Goal: Task Accomplishment & Management: Use online tool/utility

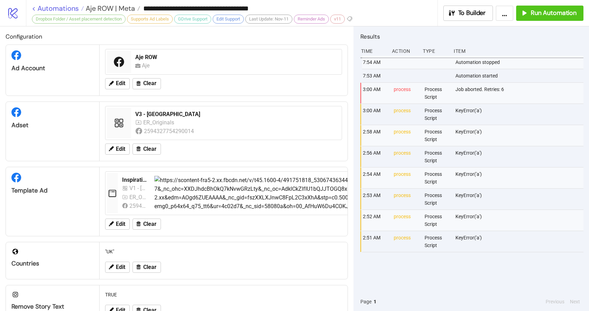
click at [56, 8] on link "< Automations" at bounding box center [58, 8] width 52 height 7
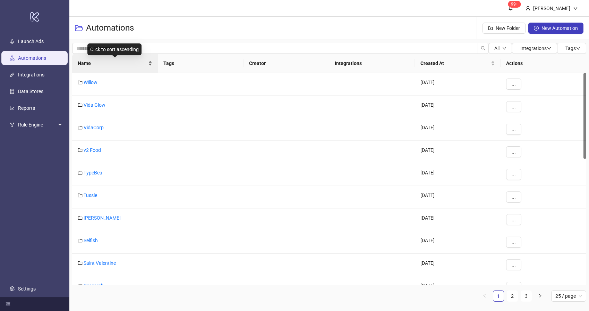
click at [87, 64] on span "Name" at bounding box center [112, 63] width 69 height 8
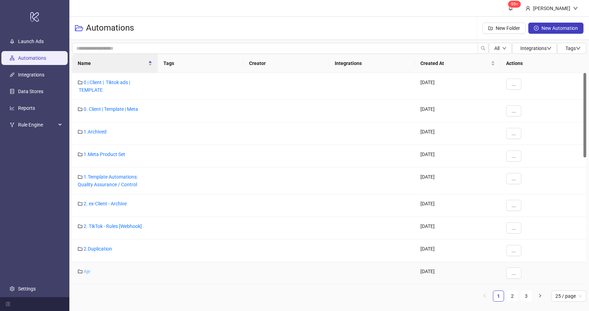
click at [87, 270] on link "Aje" at bounding box center [87, 271] width 7 height 6
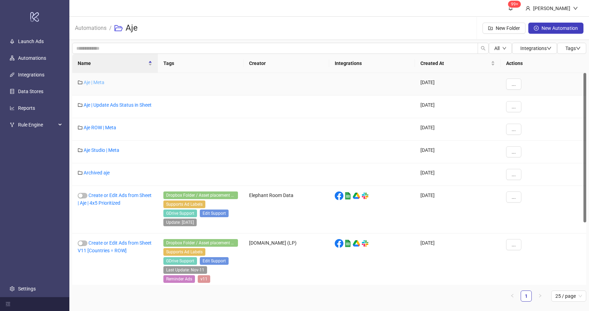
click at [101, 83] on link "Aje | Meta" at bounding box center [94, 82] width 21 height 6
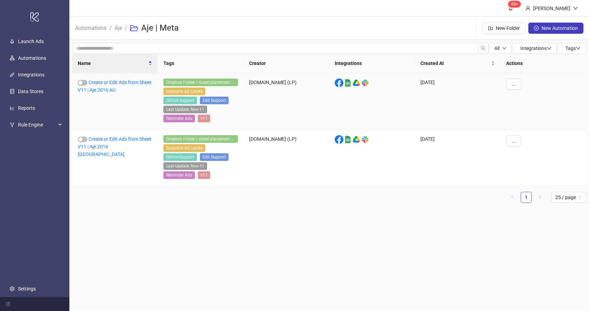
click at [101, 83] on link "Create or Edit Ads from Sheet V11 | Aje 2016 AU" at bounding box center [115, 85] width 74 height 13
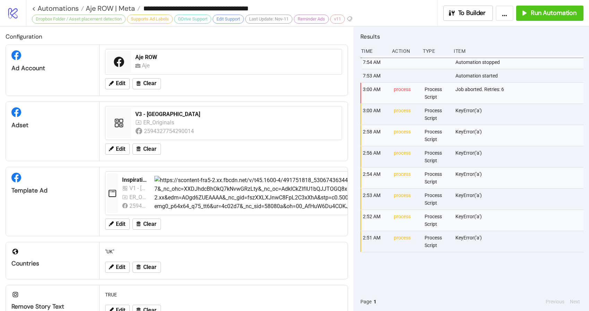
type input "**********"
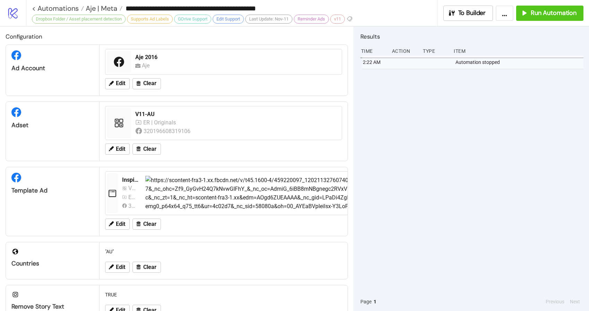
click at [385, 139] on div "2:22 AM Automation stopped" at bounding box center [472, 174] width 223 height 236
click at [539, 16] on span "Run Automation" at bounding box center [554, 13] width 46 height 8
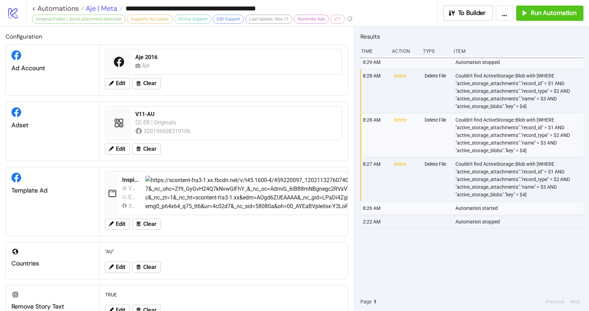
click at [102, 11] on span "Aje | Meta" at bounding box center [100, 8] width 33 height 9
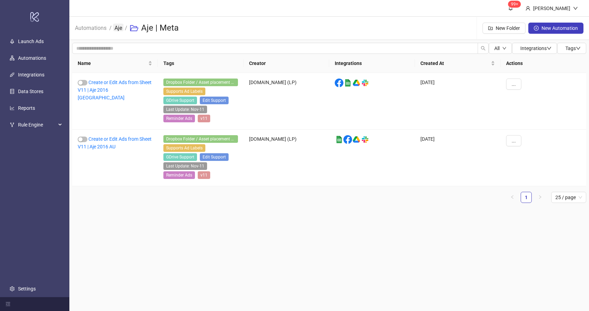
click at [119, 30] on link "Aje" at bounding box center [118, 28] width 10 height 8
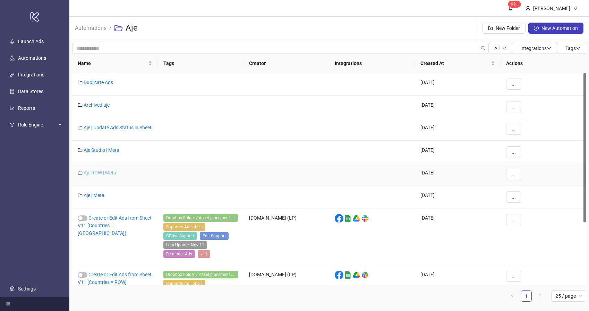
click at [106, 175] on link "Aje ROW | Meta" at bounding box center [100, 173] width 33 height 6
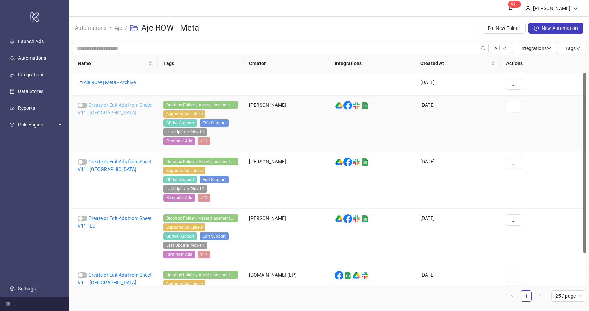
click at [104, 105] on link "Create or Edit Ads from Sheet V11 | [GEOGRAPHIC_DATA]" at bounding box center [115, 108] width 74 height 13
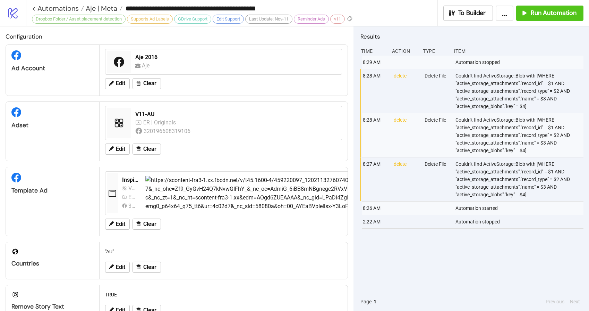
type input "**********"
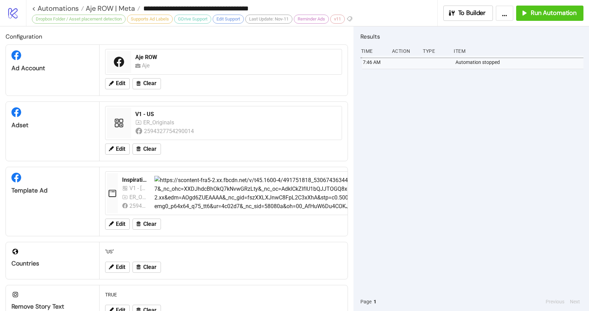
click at [422, 124] on div "7:46 AM Automation stopped" at bounding box center [472, 174] width 223 height 236
click at [540, 10] on span "Run Automation" at bounding box center [554, 13] width 46 height 8
click at [534, 16] on span "Run Automation" at bounding box center [554, 13] width 46 height 8
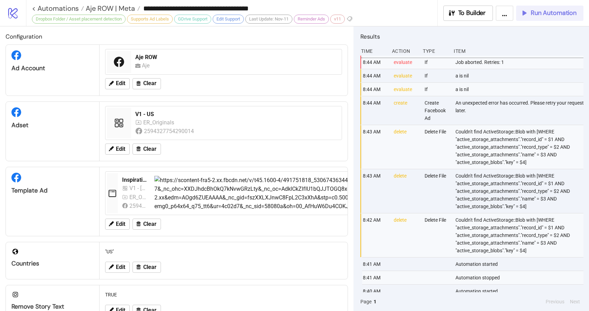
click at [549, 14] on span "Run Automation" at bounding box center [554, 13] width 46 height 8
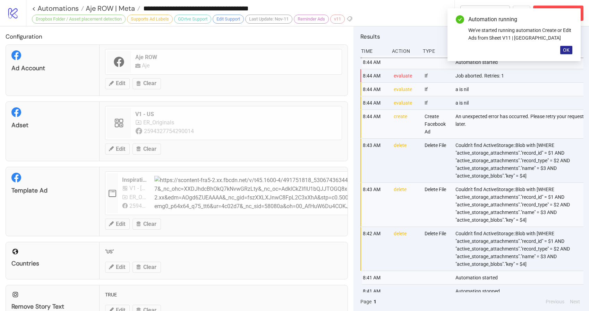
click at [564, 46] on button "OK" at bounding box center [567, 50] width 12 height 8
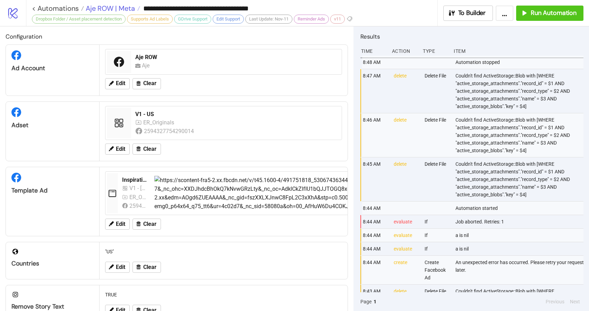
click at [121, 11] on span "Aje ROW | Meta" at bounding box center [109, 8] width 51 height 9
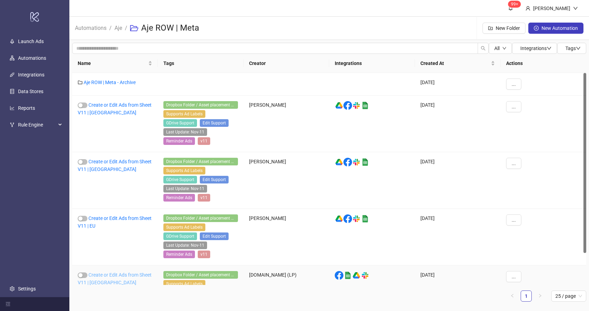
click at [112, 280] on link "Create or Edit Ads from Sheet V11 | [GEOGRAPHIC_DATA]" at bounding box center [115, 278] width 74 height 13
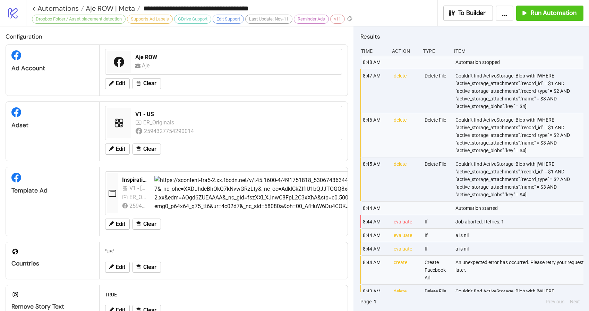
type input "**********"
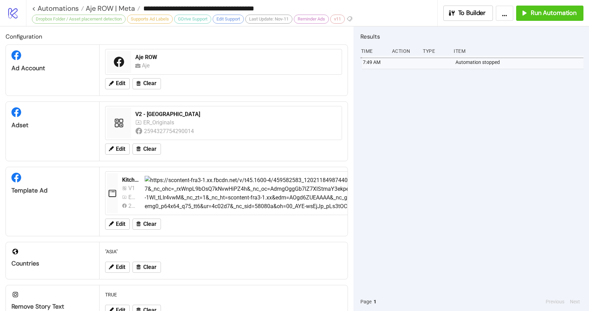
click at [483, 132] on div "7:49 AM Automation stopped" at bounding box center [472, 174] width 223 height 236
click at [549, 15] on span "Run Automation" at bounding box center [554, 13] width 46 height 8
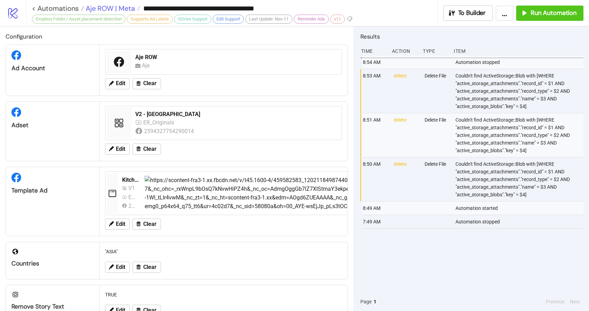
click at [115, 10] on span "Aje ROW | Meta" at bounding box center [109, 8] width 51 height 9
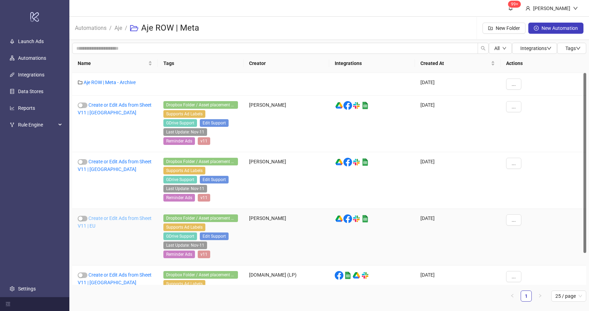
click at [101, 224] on link "Create or Edit Ads from Sheet V11 | EU" at bounding box center [115, 221] width 74 height 13
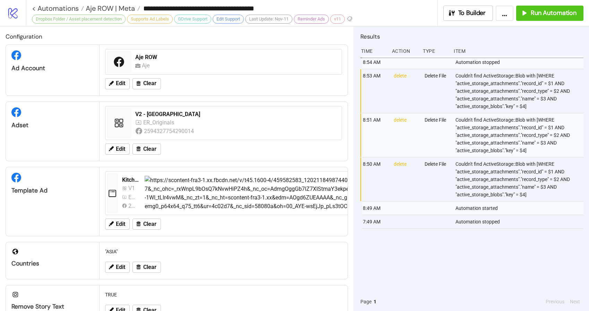
type input "**********"
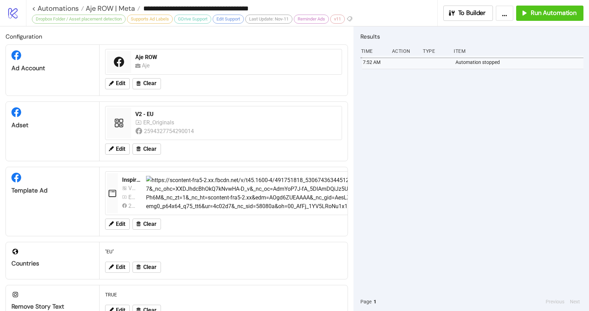
drag, startPoint x: 413, startPoint y: 109, endPoint x: 422, endPoint y: 105, distance: 10.3
click at [413, 109] on div "7:52 AM Automation stopped" at bounding box center [472, 174] width 223 height 236
click at [543, 14] on span "Run Automation" at bounding box center [554, 13] width 46 height 8
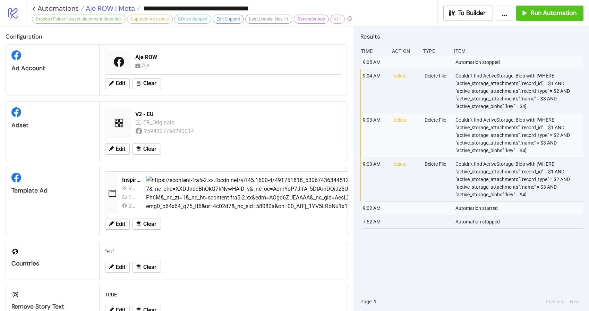
click at [108, 10] on span "Aje ROW | Meta" at bounding box center [109, 8] width 51 height 9
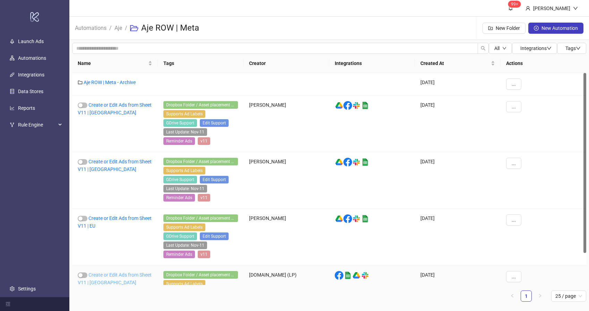
click at [109, 276] on link "Create or Edit Ads from Sheet V11 | [GEOGRAPHIC_DATA]" at bounding box center [115, 278] width 74 height 13
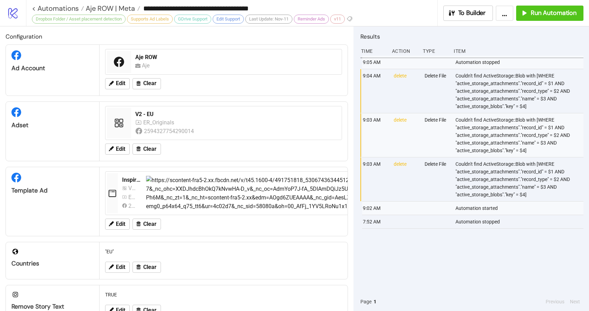
type input "**********"
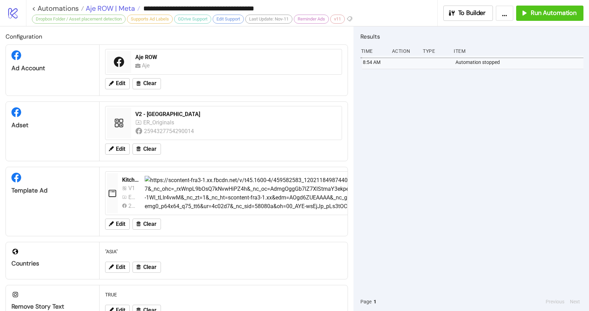
click at [121, 10] on span "Aje ROW | Meta" at bounding box center [109, 8] width 51 height 9
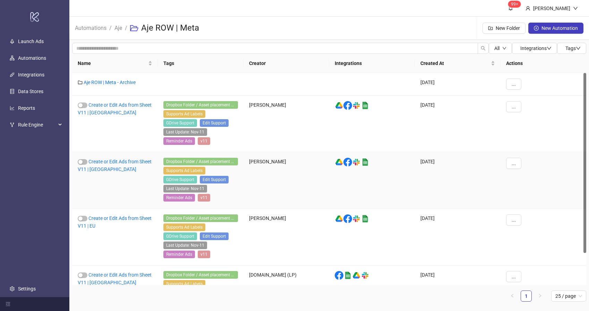
click at [109, 164] on div "Create or Edit Ads from Sheet V11 | [GEOGRAPHIC_DATA]" at bounding box center [115, 180] width 86 height 57
click at [111, 161] on link "Create or Edit Ads from Sheet V11 | [GEOGRAPHIC_DATA]" at bounding box center [115, 165] width 74 height 13
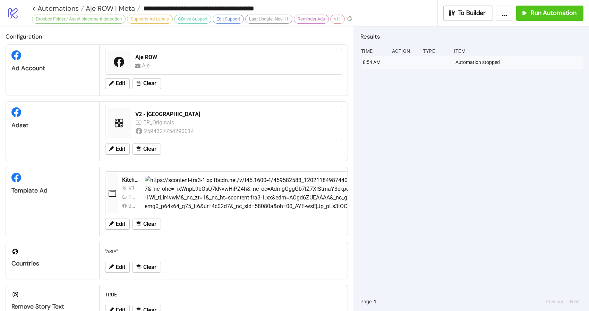
type input "**********"
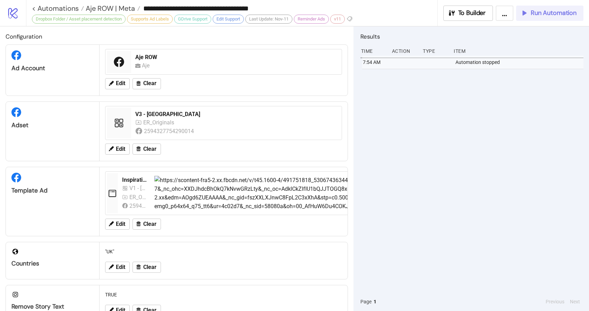
click at [558, 10] on span "Run Automation" at bounding box center [554, 13] width 46 height 8
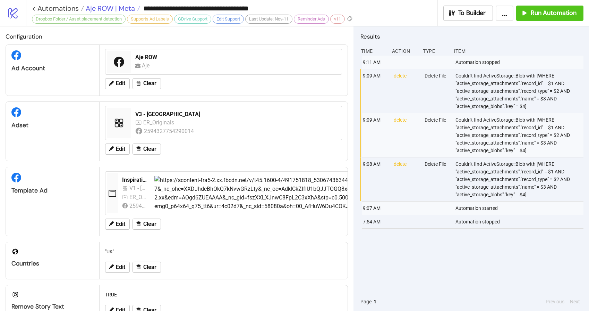
click at [100, 10] on span "Aje ROW | Meta" at bounding box center [109, 8] width 51 height 9
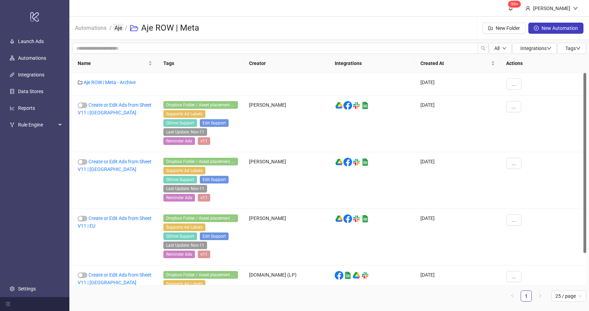
click at [122, 26] on link "Aje" at bounding box center [118, 28] width 10 height 8
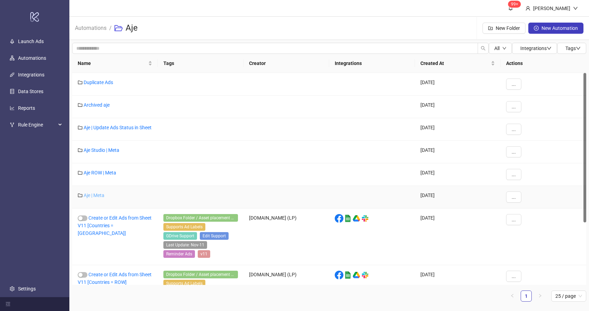
click at [97, 198] on link "Aje | Meta" at bounding box center [94, 195] width 21 height 6
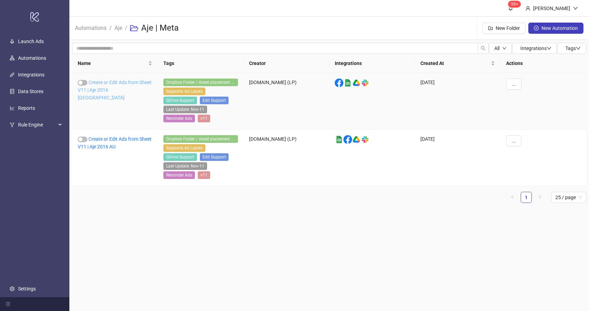
click at [122, 88] on link "Create or Edit Ads from Sheet V11 | Aje 2016 [GEOGRAPHIC_DATA]" at bounding box center [115, 89] width 74 height 21
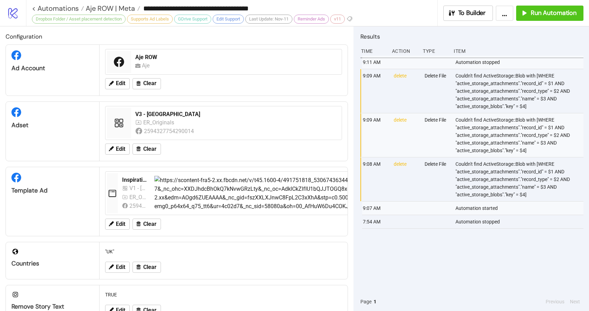
type input "**********"
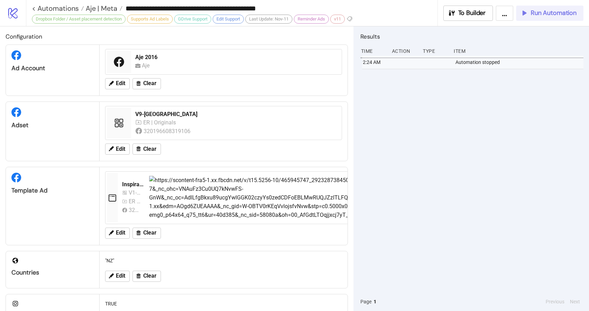
click at [547, 6] on button "Run Automation" at bounding box center [550, 13] width 67 height 15
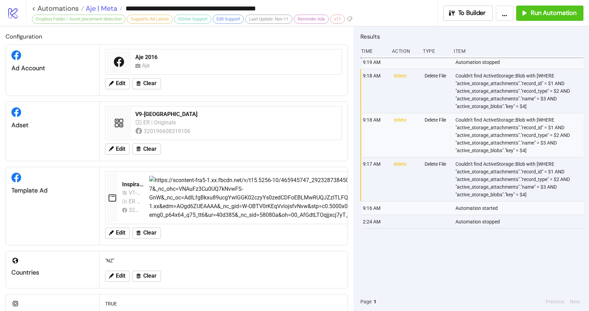
click at [92, 8] on span "Aje | Meta" at bounding box center [100, 8] width 33 height 9
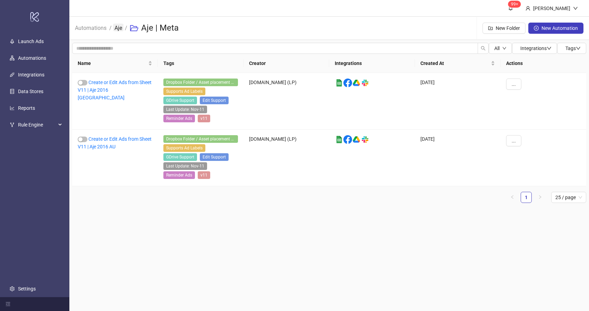
click at [120, 27] on link "Aje" at bounding box center [118, 28] width 10 height 8
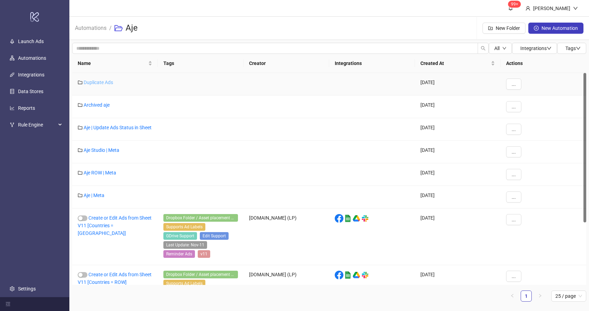
click at [98, 83] on link "Duplicate Ads" at bounding box center [99, 82] width 30 height 6
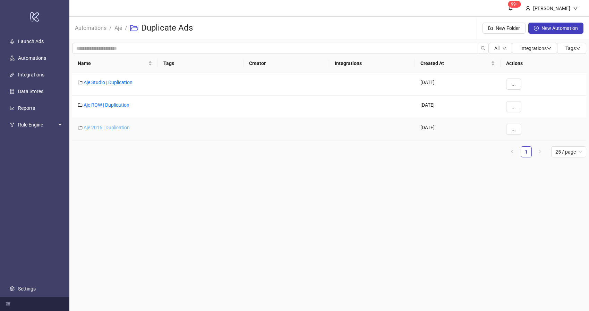
click at [104, 128] on link "Aje 2016 | Duplication" at bounding box center [107, 128] width 46 height 6
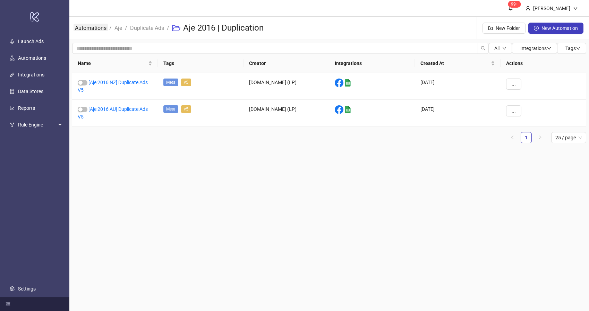
click at [93, 28] on link "Automations" at bounding box center [91, 28] width 34 height 8
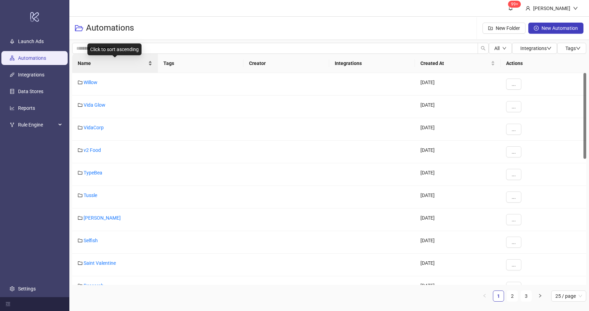
click at [107, 61] on span "Name" at bounding box center [112, 63] width 69 height 8
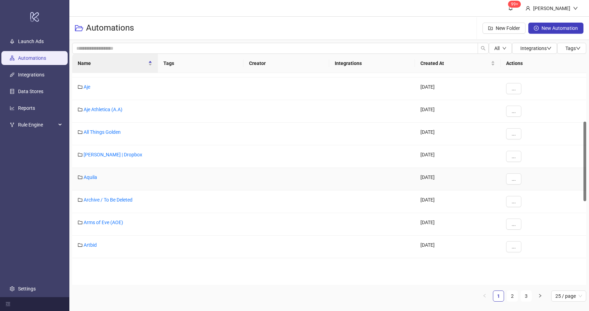
scroll to position [129, 0]
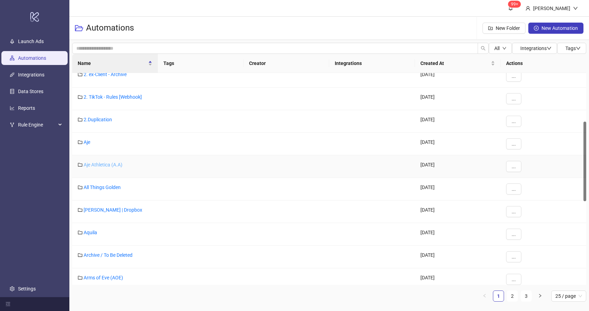
click at [101, 163] on link "Aje Athletica (A.A)" at bounding box center [103, 165] width 39 height 6
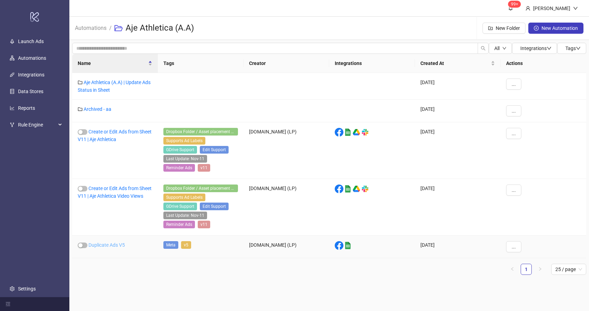
click at [114, 246] on link "Duplicate Ads V5" at bounding box center [107, 245] width 36 height 6
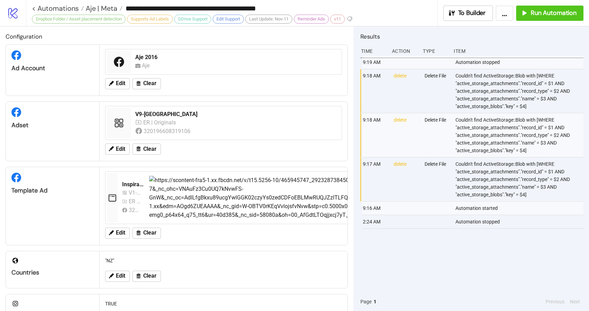
type input "**********"
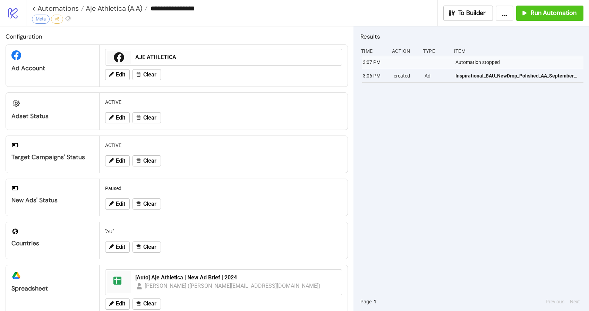
click at [453, 120] on div "3:07 PM Automation stopped 3:06 PM created Ad Inspirational_BAU_NewDrop_Polishe…" at bounding box center [472, 174] width 223 height 236
drag, startPoint x: 549, startPoint y: 5, endPoint x: 538, endPoint y: 15, distance: 14.2
click at [548, 7] on button "Run Automation" at bounding box center [550, 13] width 67 height 15
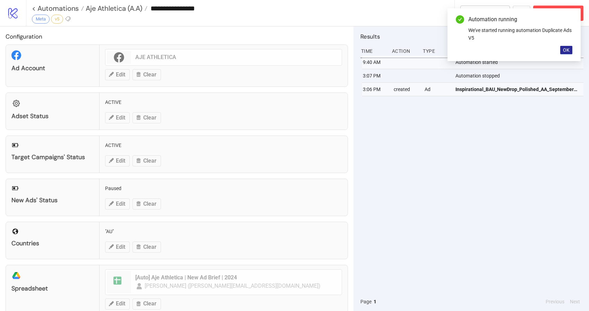
click at [569, 51] on span "OK" at bounding box center [566, 50] width 7 height 6
